Goal: Navigation & Orientation: Go to known website

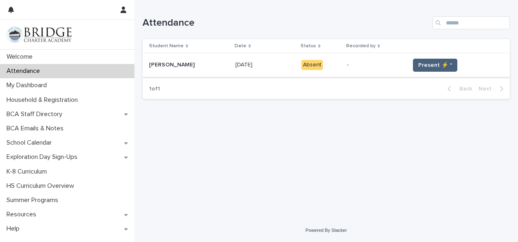
click at [427, 68] on span "Present ⚡ *" at bounding box center [435, 65] width 34 height 8
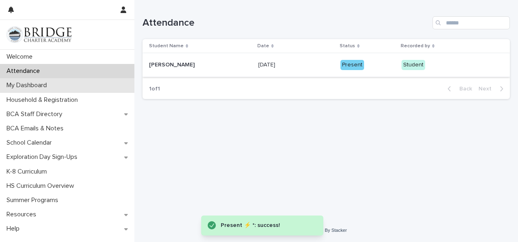
click at [67, 81] on div "My Dashboard" at bounding box center [67, 85] width 134 height 14
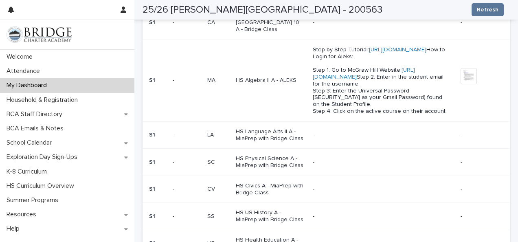
scroll to position [358, 0]
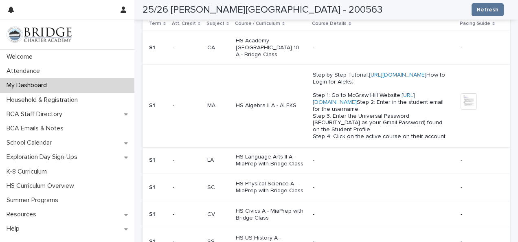
click at [345, 105] on link "[URL][DOMAIN_NAME]" at bounding box center [364, 98] width 102 height 13
